Goal: Task Accomplishment & Management: Manage account settings

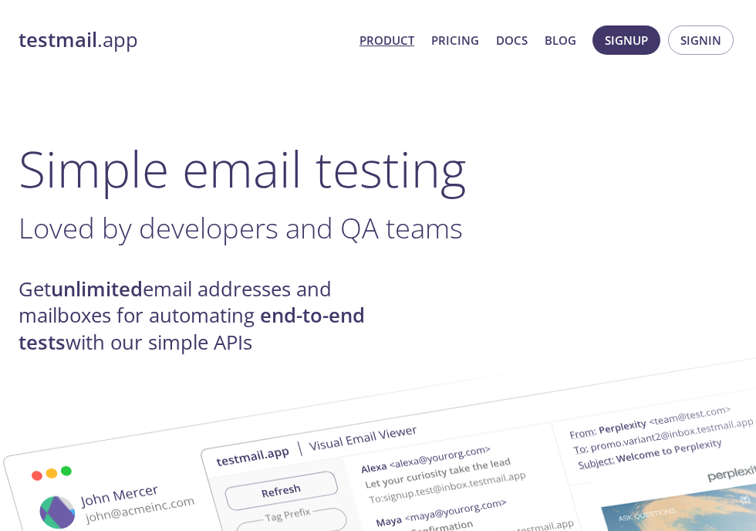
click at [707, 51] on button "Signin" at bounding box center [701, 39] width 66 height 29
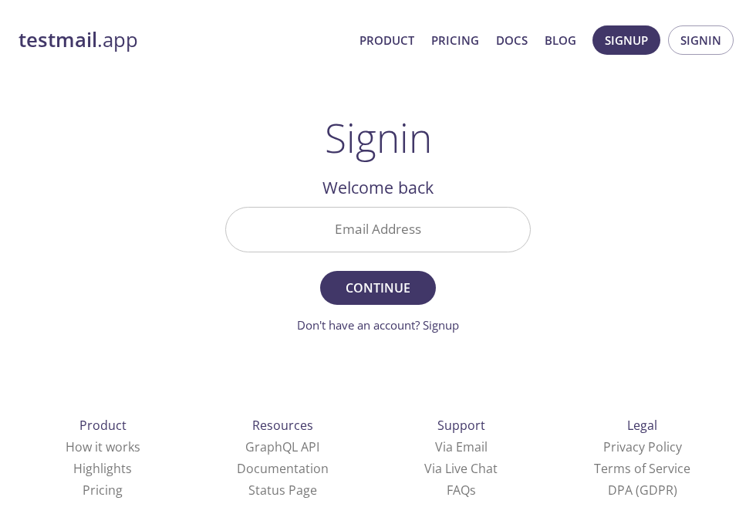
click at [429, 223] on input "Email Address" at bounding box center [378, 230] width 304 height 44
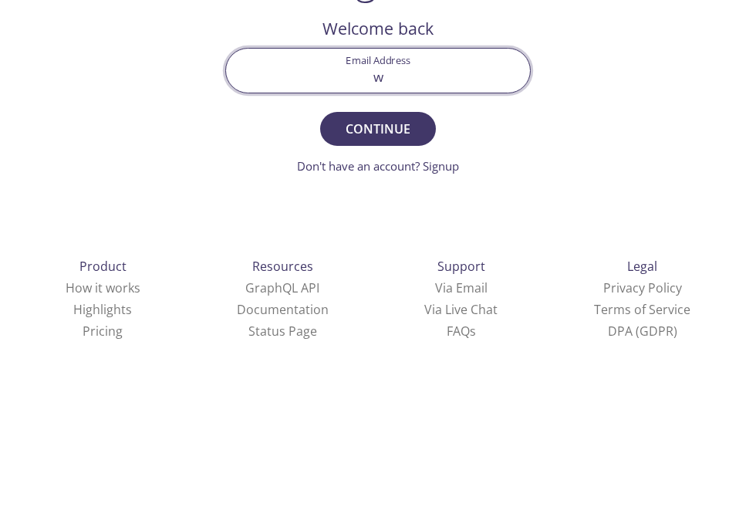
type input "[EMAIL_ADDRESS][DOMAIN_NAME]"
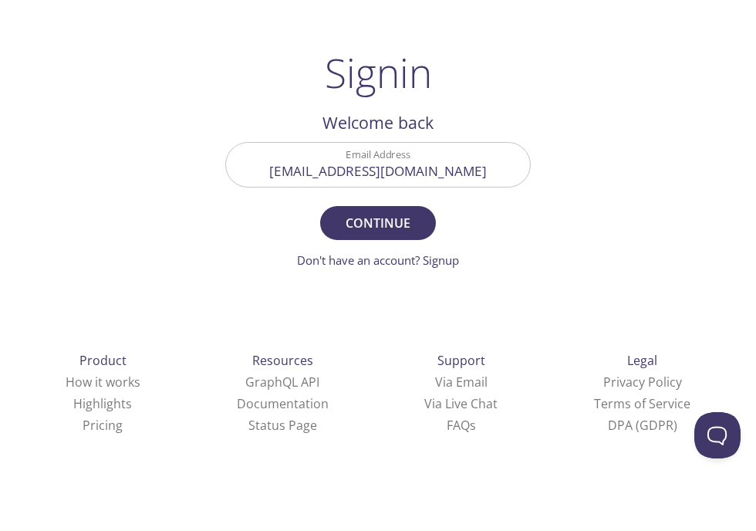
click at [400, 277] on span "Continue" at bounding box center [378, 288] width 82 height 22
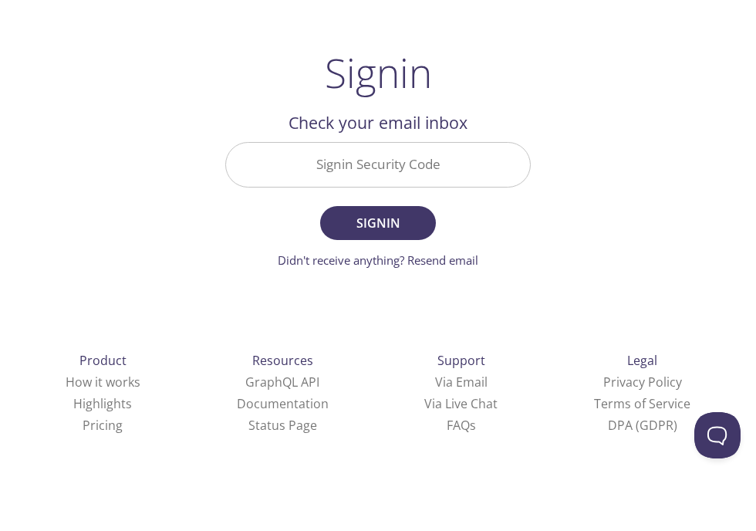
click at [367, 208] on input "Signin Security Code" at bounding box center [378, 230] width 304 height 44
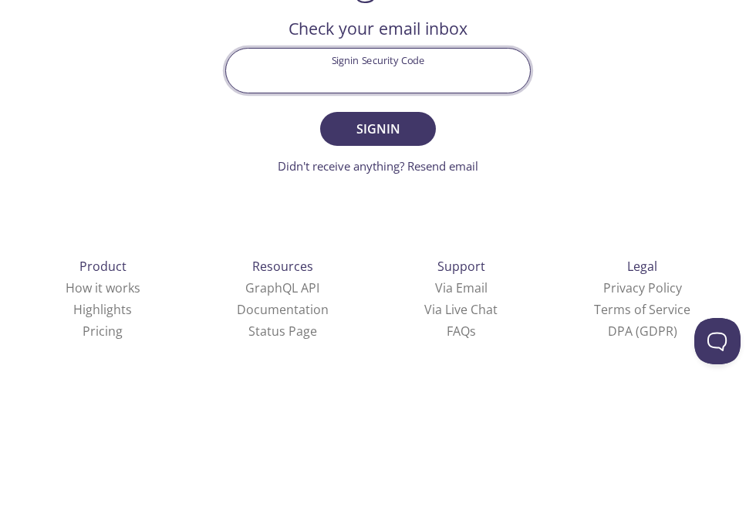
paste input "V8NGMCA"
type input "V8NGMCA"
click at [418, 277] on span "Signin" at bounding box center [378, 288] width 82 height 22
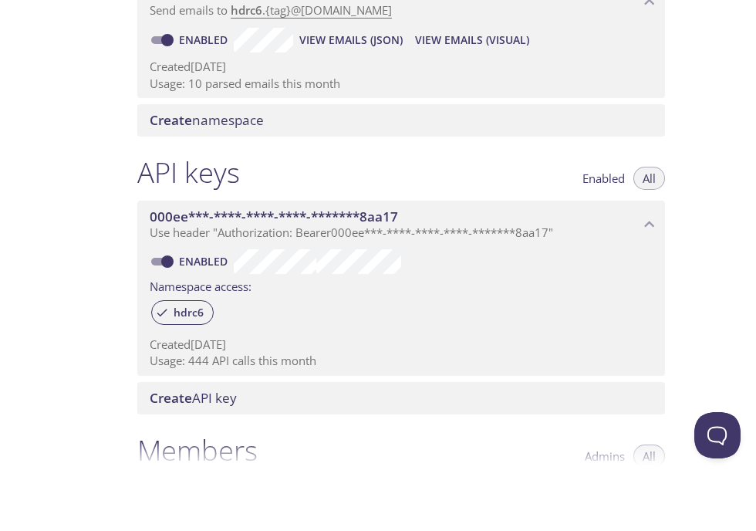
scroll to position [190, 0]
click at [383, 96] on span "View Emails (JSON)" at bounding box center [350, 105] width 103 height 19
click at [488, 96] on span "View Emails (Visual)" at bounding box center [472, 105] width 114 height 19
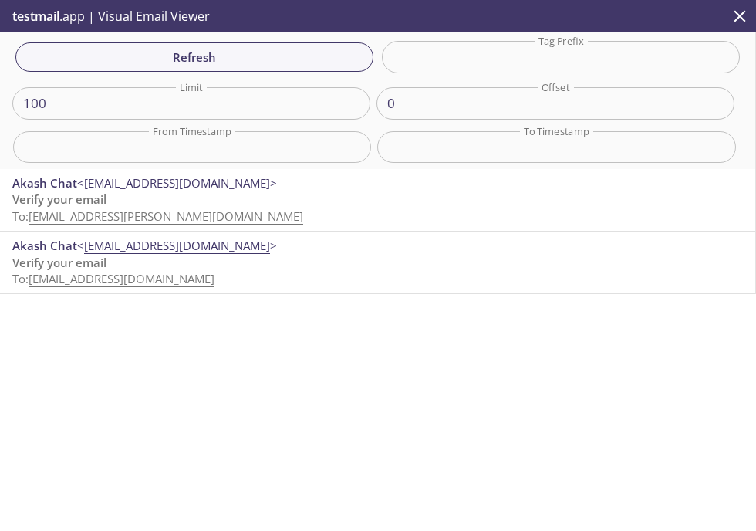
click at [164, 184] on span "< [EMAIL_ADDRESS][DOMAIN_NAME] >" at bounding box center [177, 183] width 200 height 16
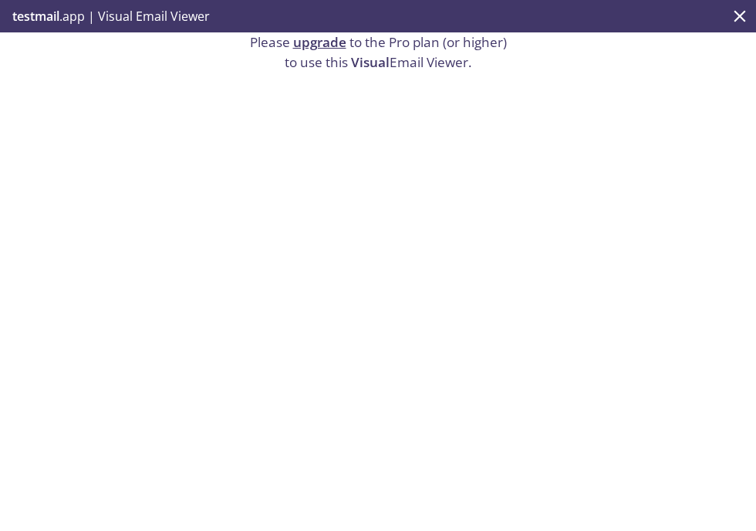
click at [728, 11] on button "close" at bounding box center [740, 16] width 32 height 32
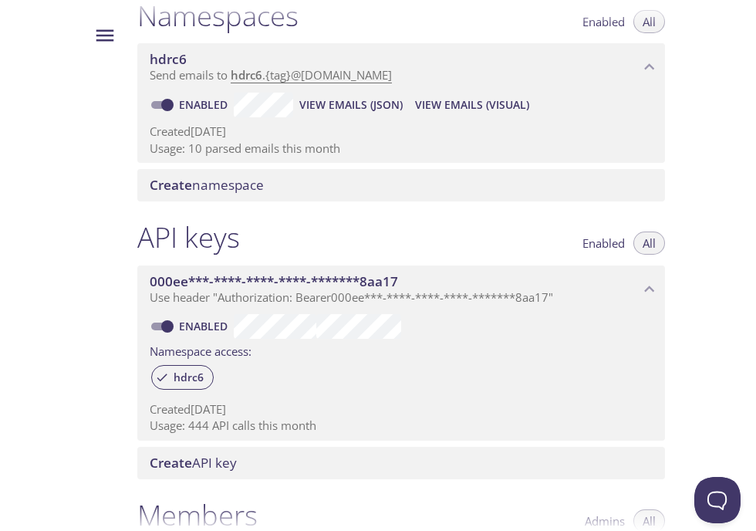
click at [459, 96] on span "View Emails (Visual)" at bounding box center [472, 105] width 114 height 19
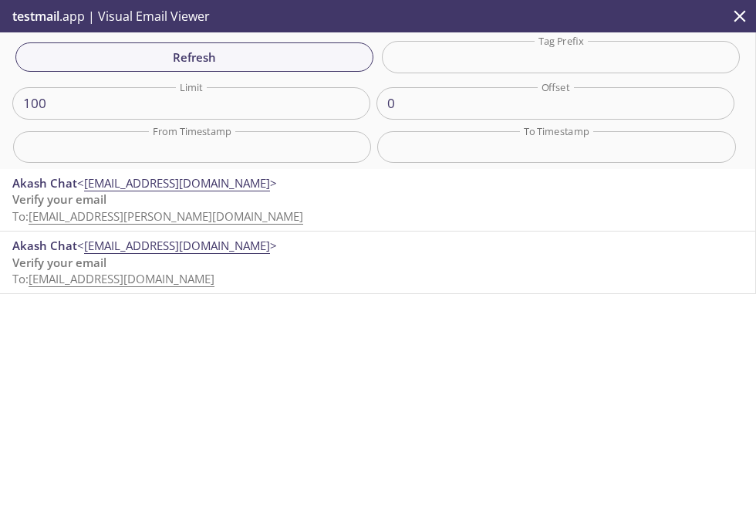
click at [177, 204] on p "Verify your email To: [EMAIL_ADDRESS][PERSON_NAME][DOMAIN_NAME]" at bounding box center [377, 207] width 731 height 33
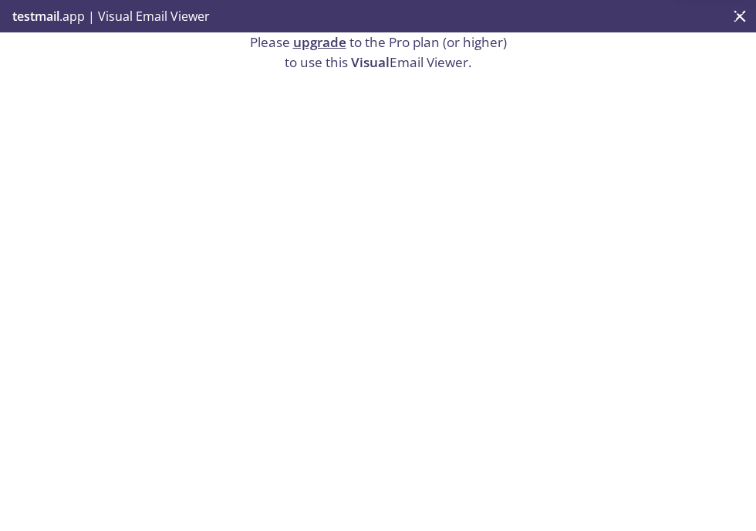
click at [731, 12] on icon "close" at bounding box center [740, 16] width 20 height 20
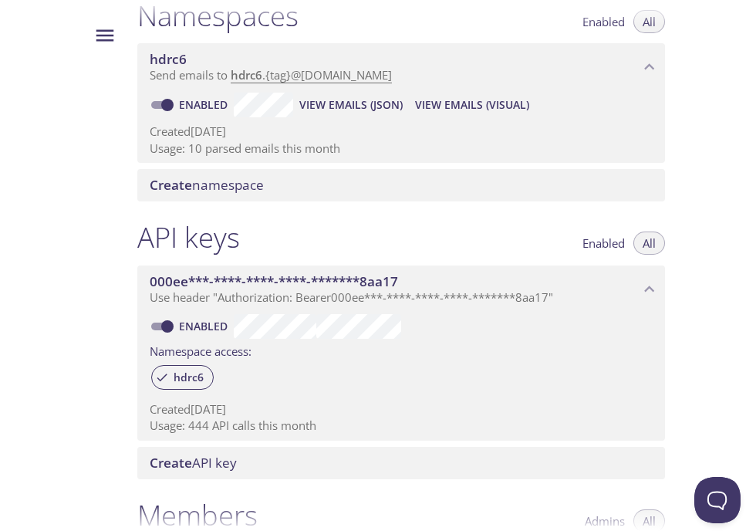
click at [333, 99] on span "View Emails (JSON)" at bounding box center [350, 105] width 103 height 19
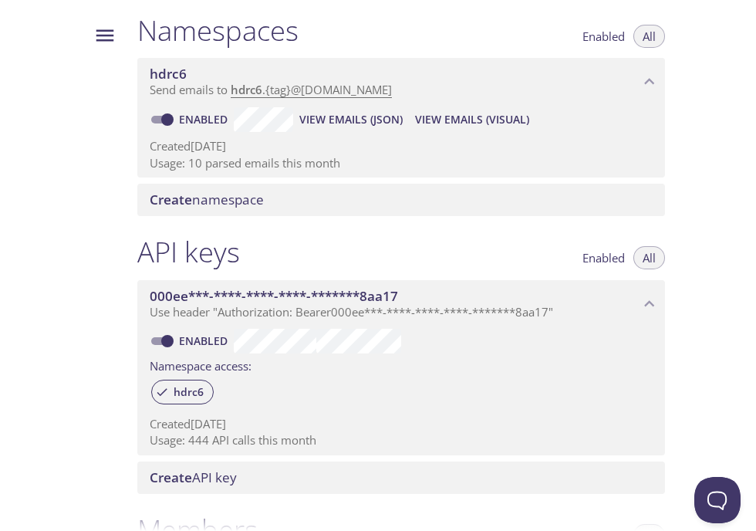
scroll to position [96, 0]
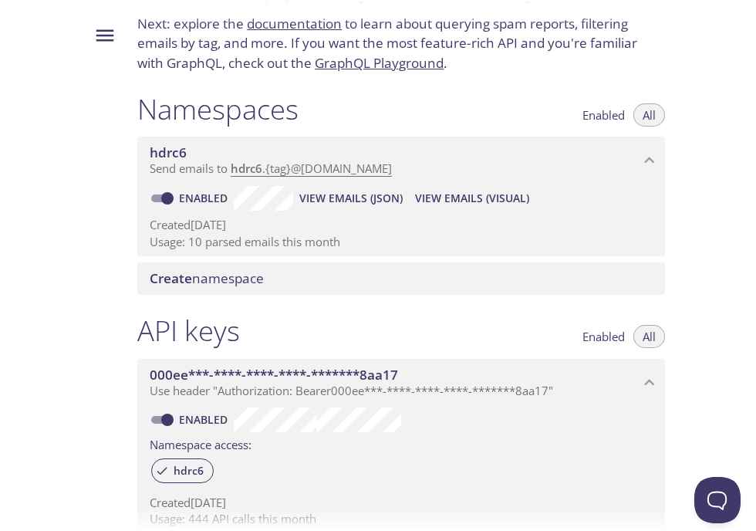
click at [351, 194] on span "View Emails (JSON)" at bounding box center [350, 198] width 103 height 19
click at [474, 189] on span "View Emails (Visual)" at bounding box center [472, 198] width 114 height 19
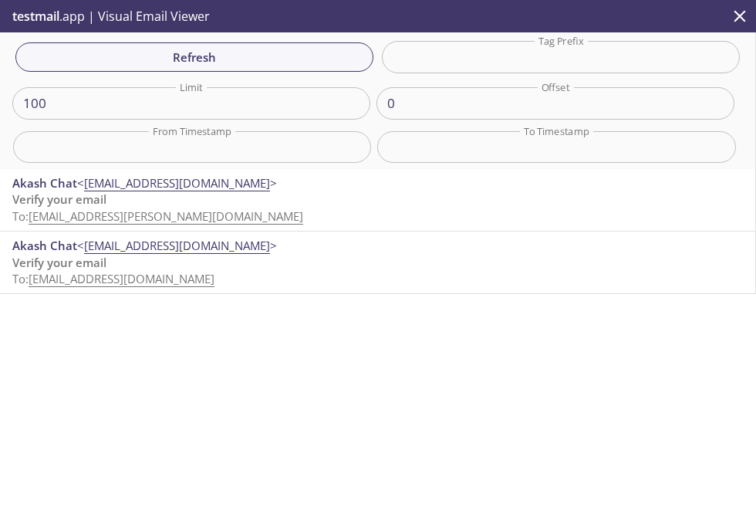
click at [69, 249] on span "Akash Chat" at bounding box center [44, 245] width 65 height 15
